Goal: Task Accomplishment & Management: Use online tool/utility

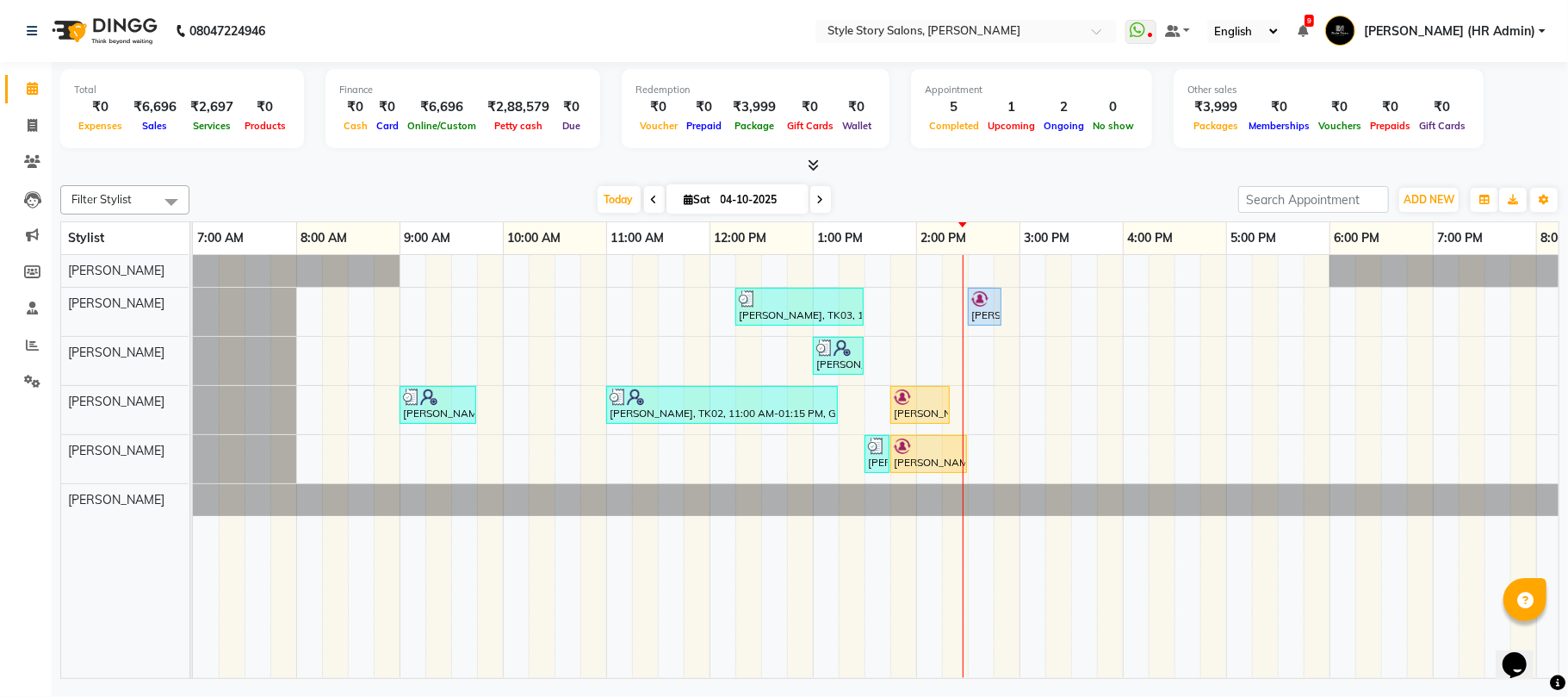
click at [814, 169] on icon at bounding box center [814, 165] width 11 height 13
click at [25, 122] on span at bounding box center [33, 126] width 30 height 19
select select "service"
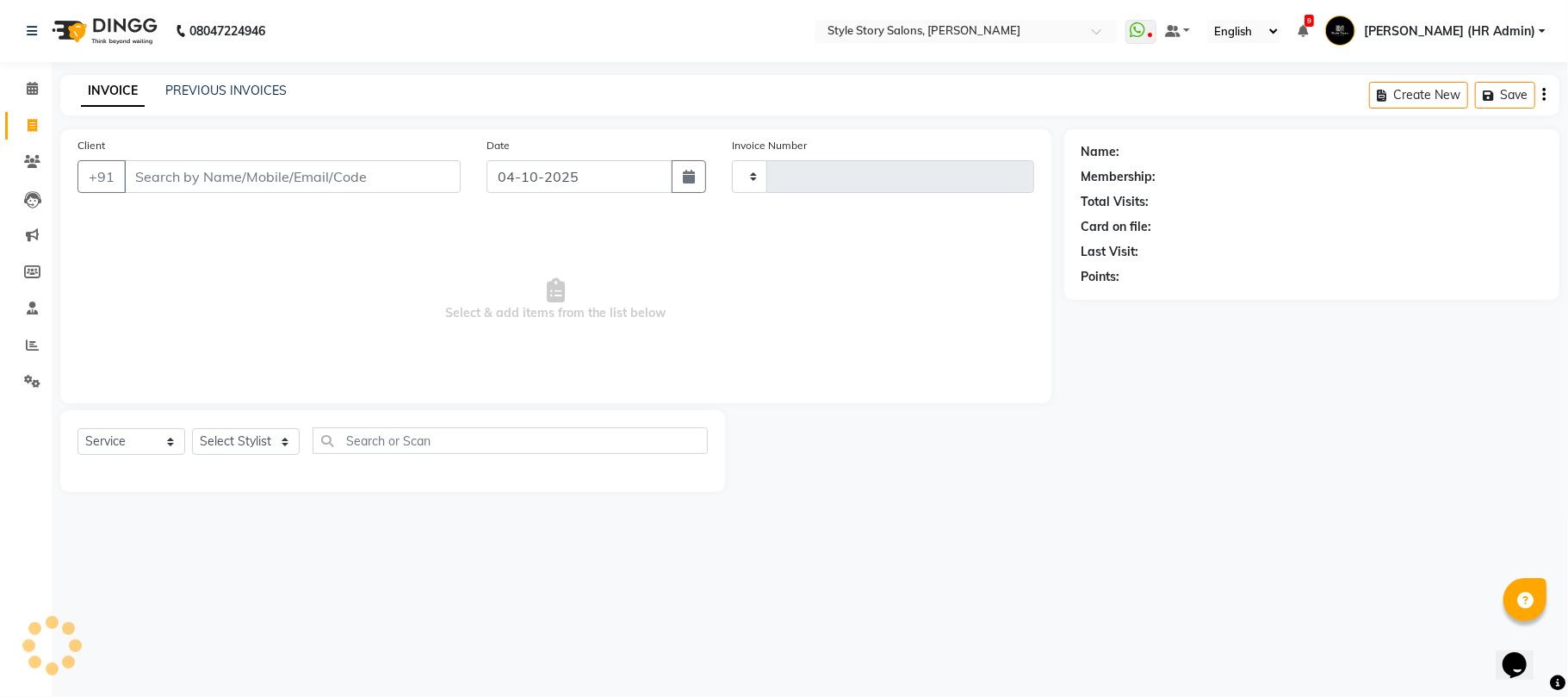
type input "1802"
select select "6249"
click at [189, 92] on link "PREVIOUS INVOICES" at bounding box center [227, 91] width 122 height 16
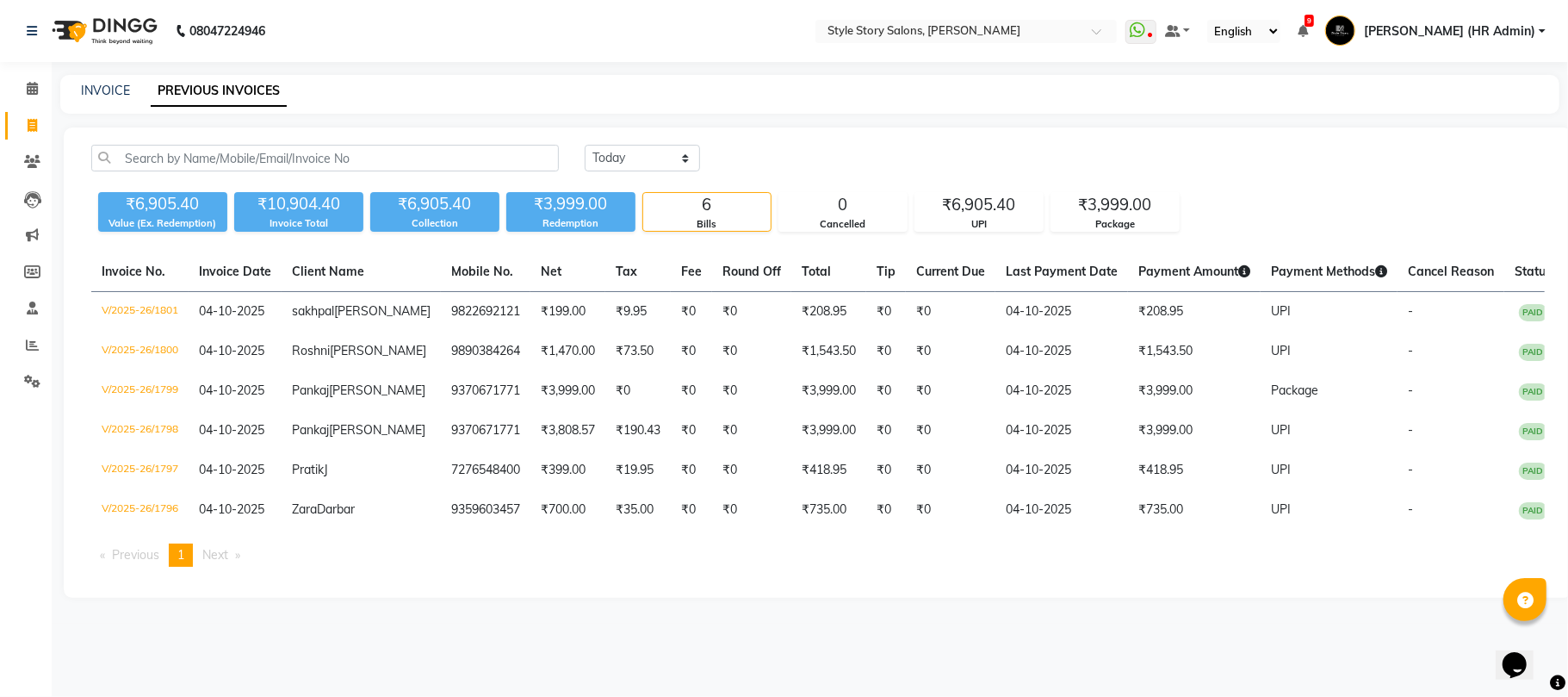
click at [145, 20] on img at bounding box center [103, 31] width 118 height 48
